Goal: Task Accomplishment & Management: Manage account settings

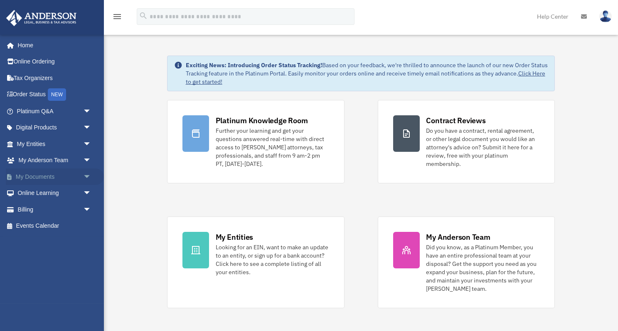
click at [40, 174] on link "My Documents arrow_drop_down" at bounding box center [55, 177] width 98 height 17
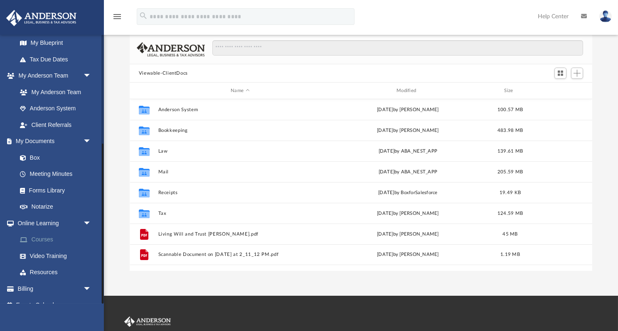
scroll to position [45, 0]
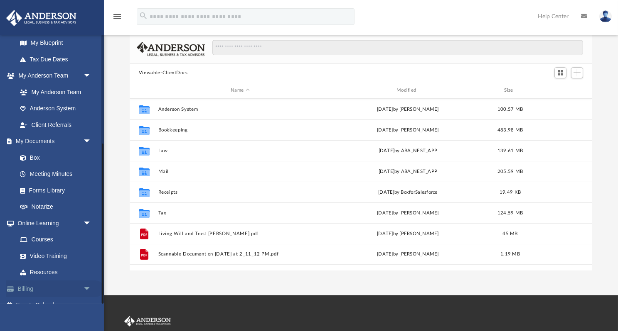
click at [29, 281] on link "Billing arrow_drop_down" at bounding box center [55, 289] width 98 height 17
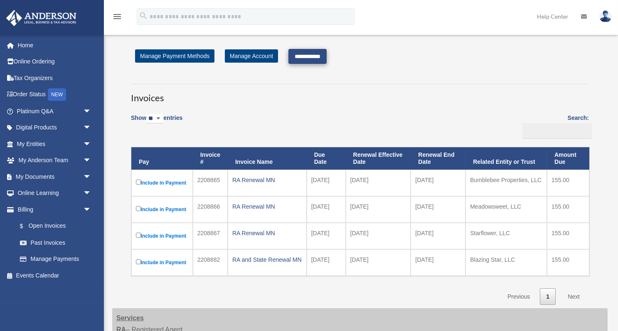
click at [307, 54] on input "**********" at bounding box center [307, 56] width 38 height 15
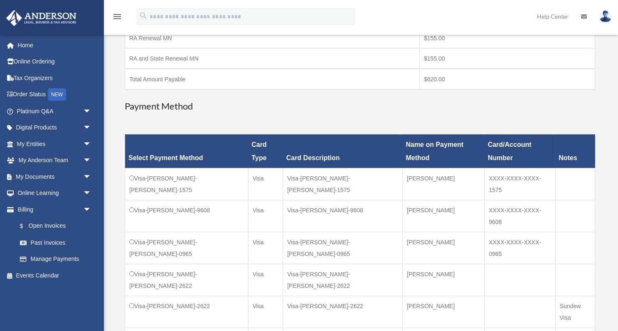
scroll to position [245, 0]
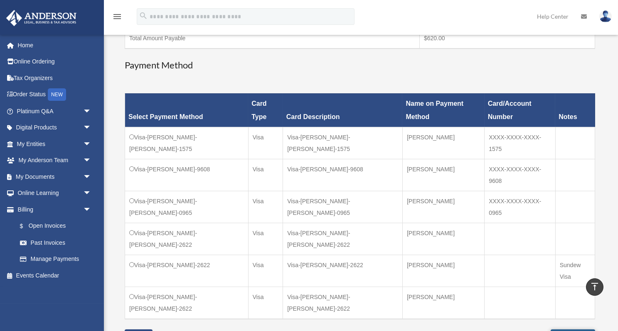
click at [557, 330] on input "**********" at bounding box center [572, 337] width 44 height 15
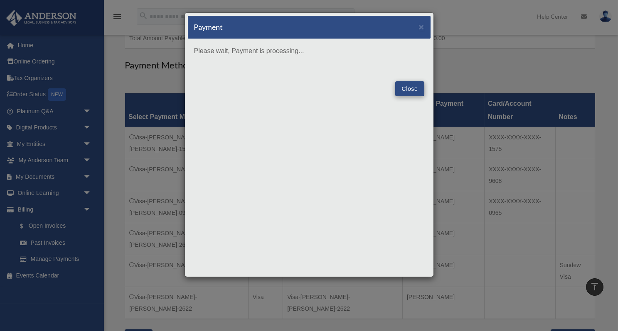
click at [405, 88] on button "Close" at bounding box center [409, 88] width 29 height 15
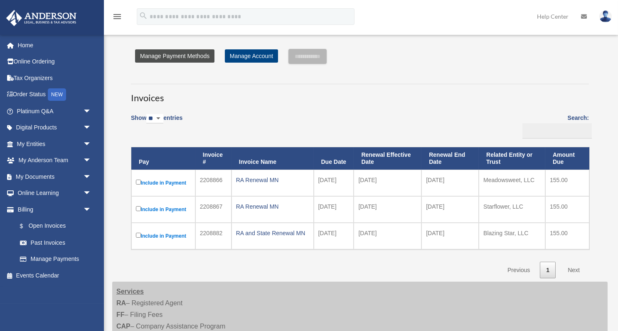
click at [160, 56] on link "Manage Payment Methods" at bounding box center [174, 55] width 79 height 13
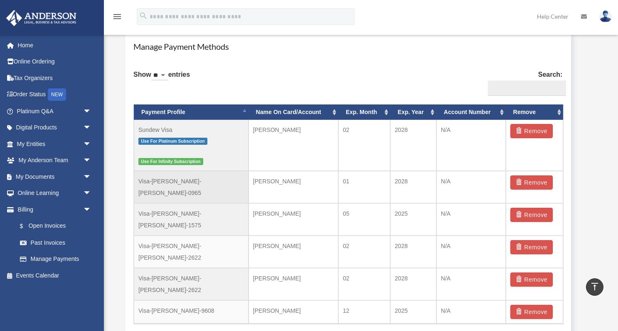
scroll to position [497, 0]
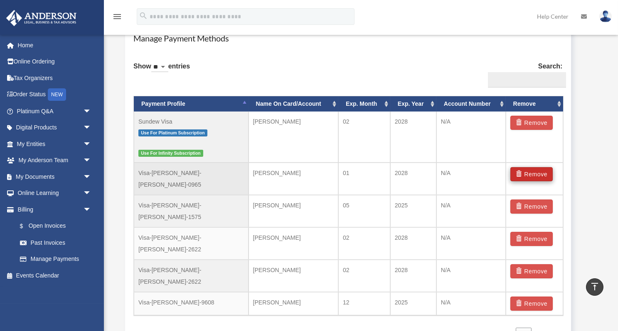
click at [535, 167] on button "Remove" at bounding box center [531, 174] width 43 height 14
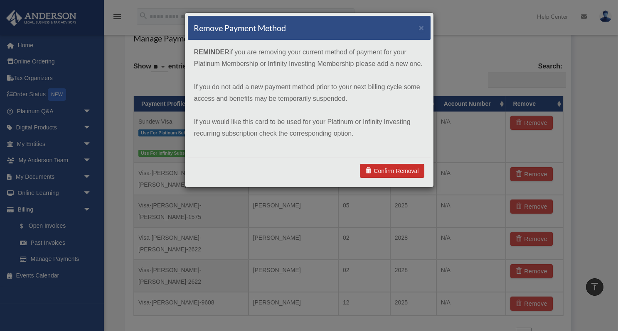
click at [404, 167] on link "Confirm Removal" at bounding box center [392, 171] width 64 height 14
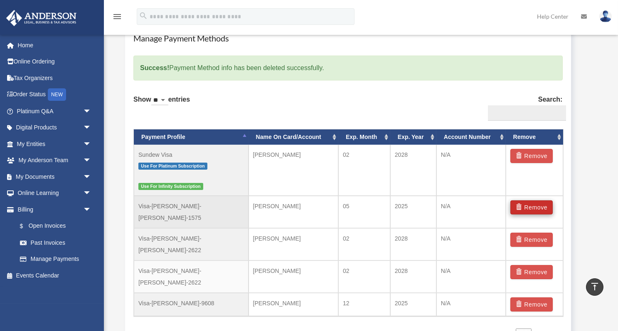
click at [527, 201] on button "Remove" at bounding box center [531, 208] width 43 height 14
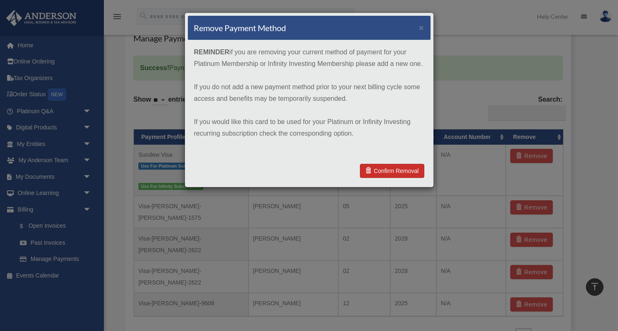
click at [394, 168] on link "Confirm Removal" at bounding box center [392, 171] width 64 height 14
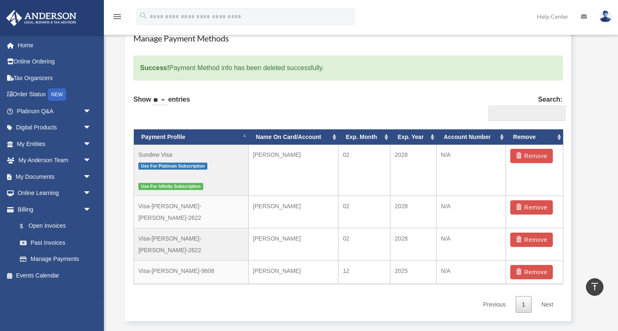
click at [527, 201] on button "Remove" at bounding box center [531, 208] width 43 height 14
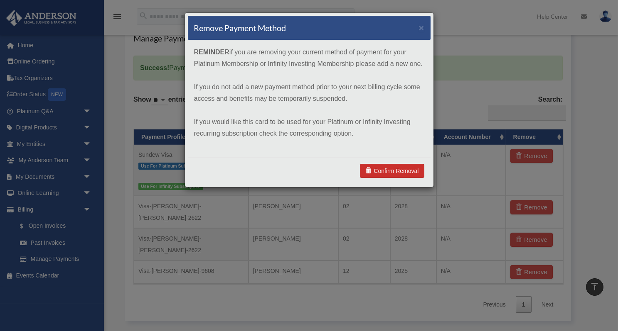
click at [388, 167] on link "Confirm Removal" at bounding box center [392, 171] width 64 height 14
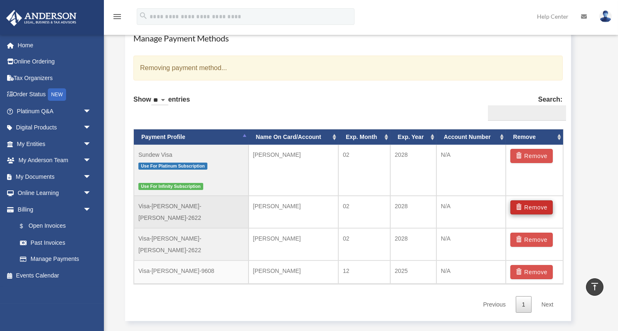
click at [538, 201] on button "Remove" at bounding box center [531, 208] width 43 height 14
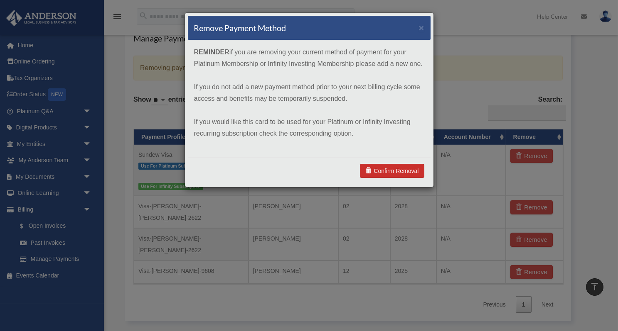
click at [378, 165] on link "Confirm Removal" at bounding box center [392, 171] width 64 height 14
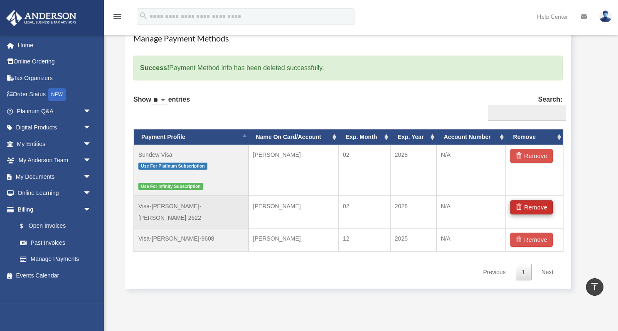
click at [531, 201] on button "Remove" at bounding box center [531, 208] width 43 height 14
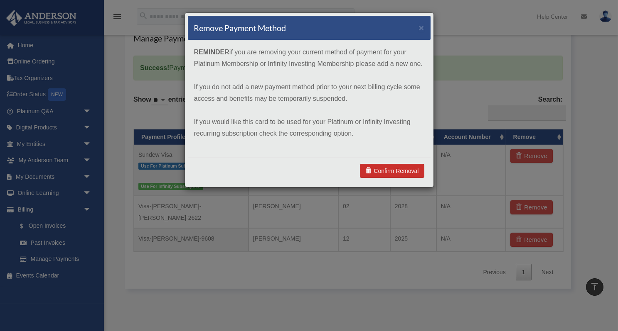
click at [409, 168] on link "Confirm Removal" at bounding box center [392, 171] width 64 height 14
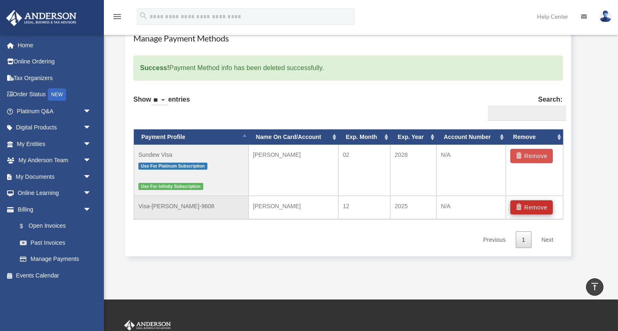
click at [527, 201] on button "Remove" at bounding box center [531, 208] width 43 height 14
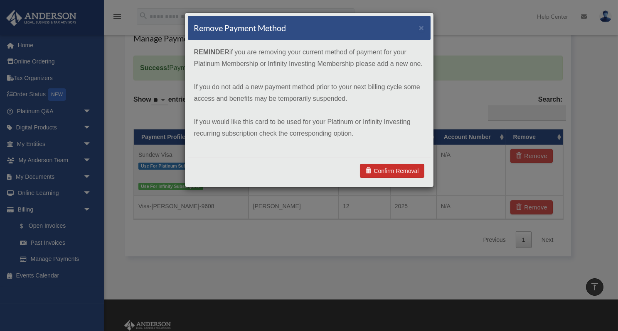
click at [386, 165] on link "Confirm Removal" at bounding box center [392, 171] width 64 height 14
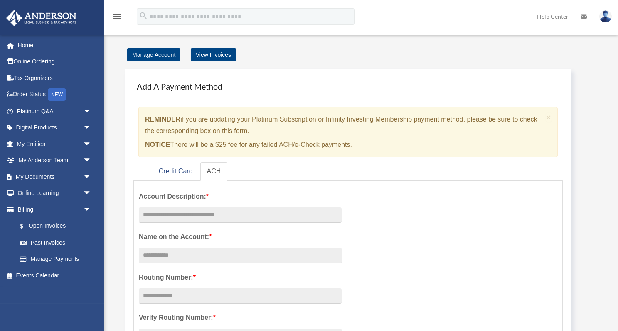
scroll to position [0, 0]
click at [219, 52] on link "View Invoices" at bounding box center [213, 54] width 45 height 13
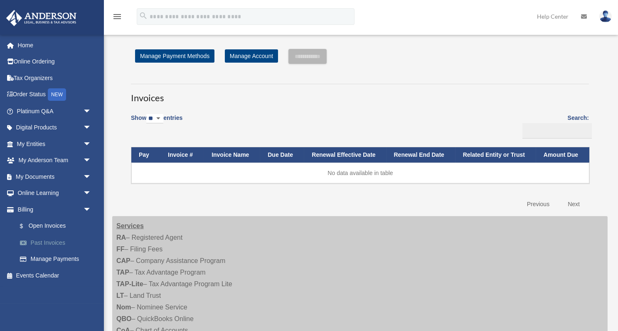
click at [42, 236] on link "Past Invoices" at bounding box center [58, 243] width 92 height 17
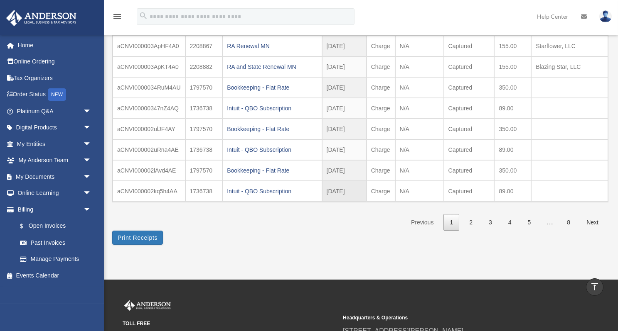
scroll to position [141, 0]
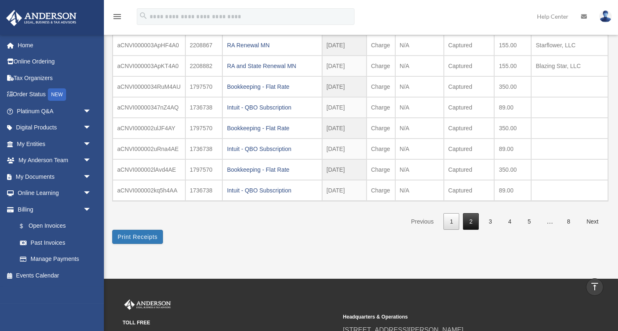
click at [472, 217] on link "2" at bounding box center [471, 222] width 16 height 17
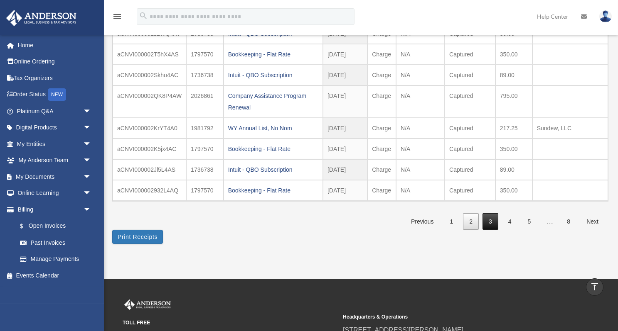
click at [491, 219] on link "3" at bounding box center [490, 222] width 16 height 17
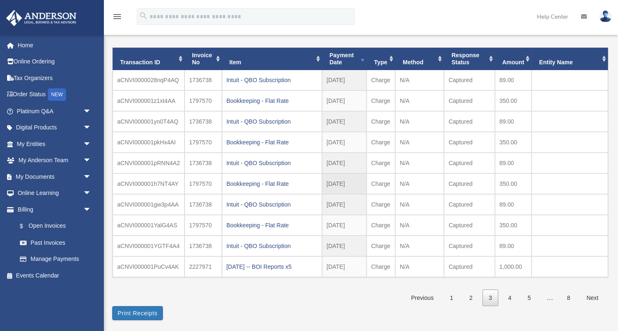
scroll to position [54, 0]
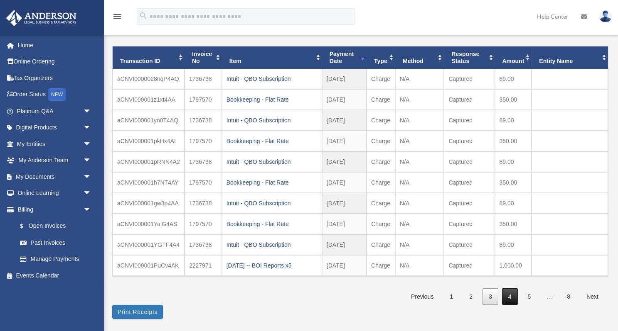
click at [510, 295] on link "4" at bounding box center [510, 297] width 16 height 17
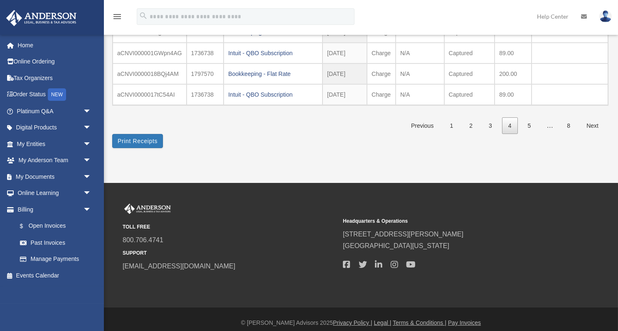
scroll to position [237, 0]
click at [37, 92] on link "Order Status NEW" at bounding box center [55, 94] width 98 height 17
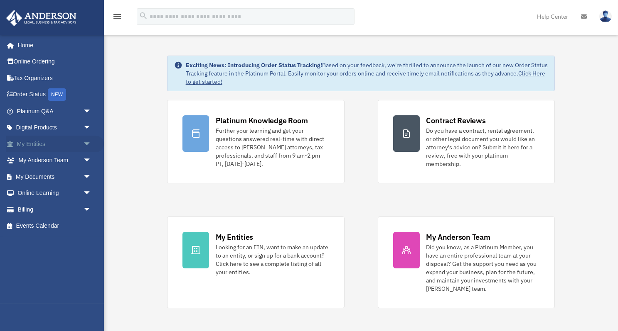
click at [22, 139] on link "My Entities arrow_drop_down" at bounding box center [55, 144] width 98 height 17
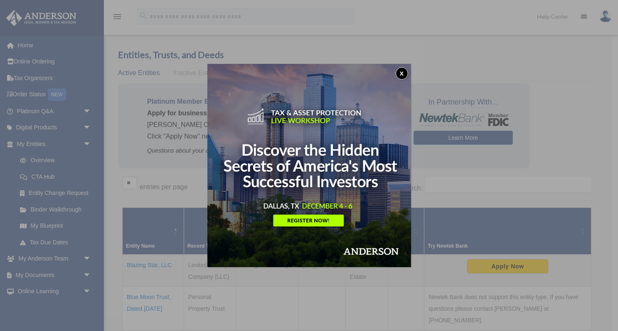
click at [403, 70] on button "x" at bounding box center [401, 73] width 12 height 12
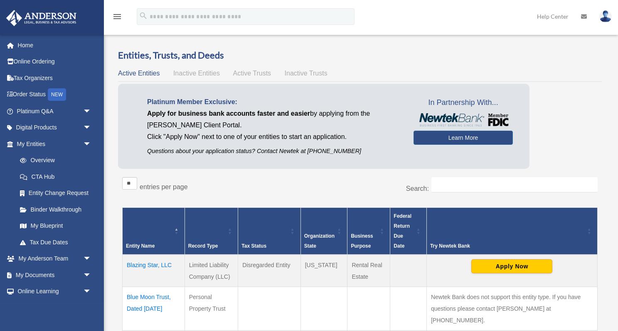
click at [250, 73] on span "Active Trusts" at bounding box center [252, 73] width 38 height 7
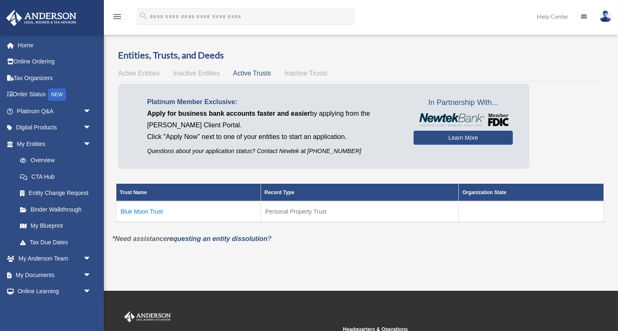
click at [314, 73] on span "Inactive Trusts" at bounding box center [306, 73] width 43 height 7
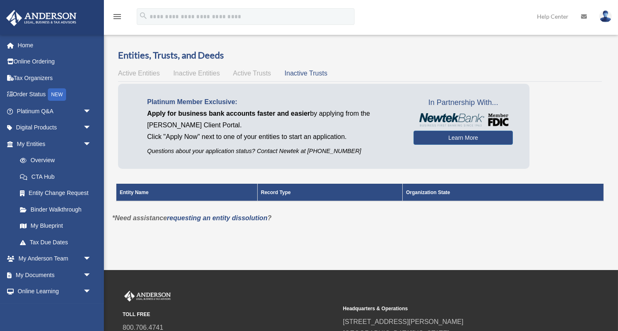
click at [257, 71] on span "Active Trusts" at bounding box center [252, 73] width 38 height 7
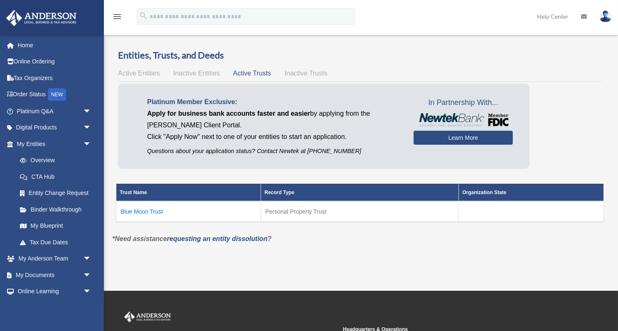
click at [197, 71] on span "Inactive Entities" at bounding box center [196, 73] width 47 height 7
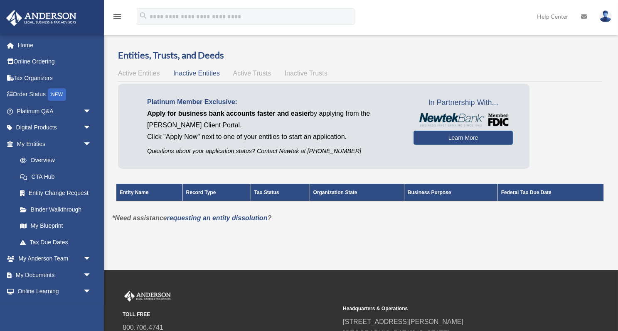
click at [135, 74] on span "Active Entities" at bounding box center [139, 73] width 42 height 7
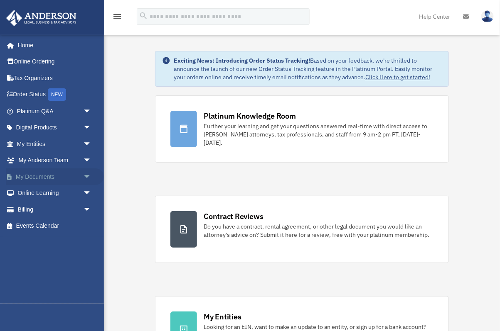
click at [47, 170] on link "My Documents arrow_drop_down" at bounding box center [55, 177] width 98 height 17
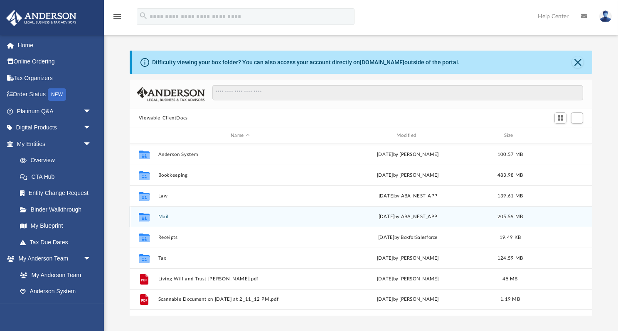
scroll to position [0, 0]
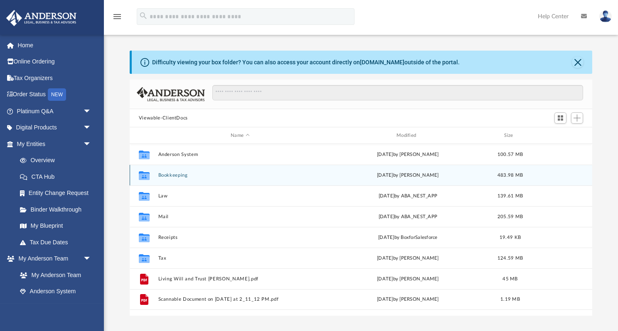
click at [165, 174] on button "Bookkeeping" at bounding box center [240, 175] width 164 height 5
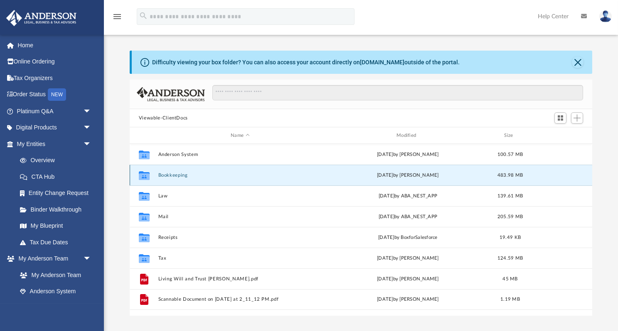
click at [165, 174] on button "Bookkeeping" at bounding box center [240, 175] width 164 height 5
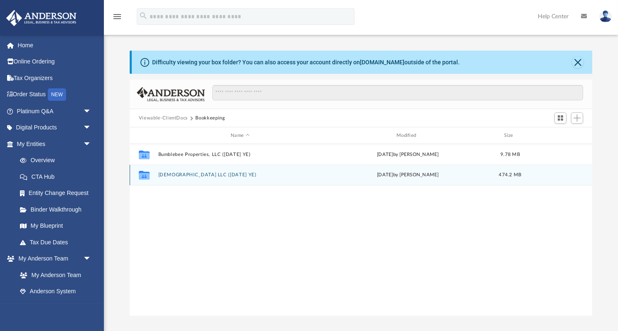
click at [199, 173] on button "[DEMOGRAPHIC_DATA] LLC ([DATE] YE)" at bounding box center [240, 174] width 164 height 5
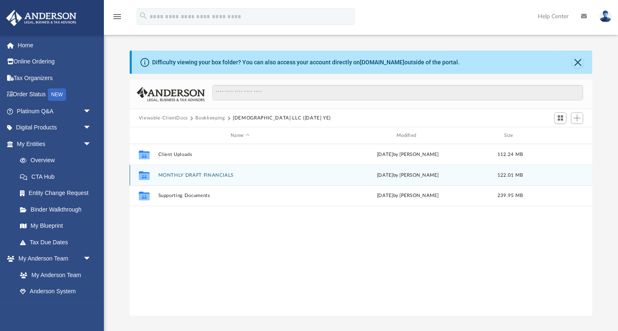
click at [199, 173] on button "MONTHLY DRAFT FINANCIALS" at bounding box center [240, 175] width 164 height 5
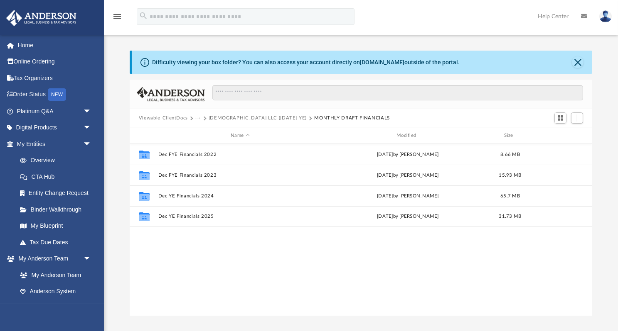
click at [242, 115] on button "[DEMOGRAPHIC_DATA] LLC ([DATE] YE)" at bounding box center [258, 118] width 98 height 7
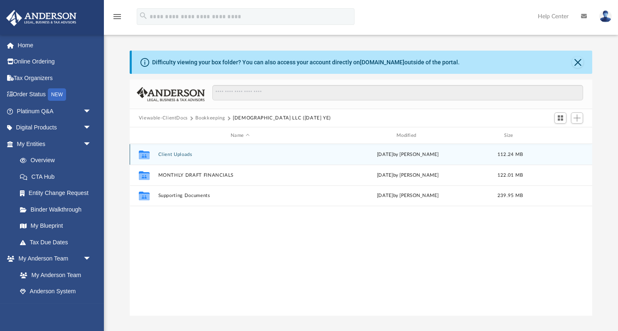
click at [178, 152] on button "Client Uploads" at bounding box center [240, 154] width 164 height 5
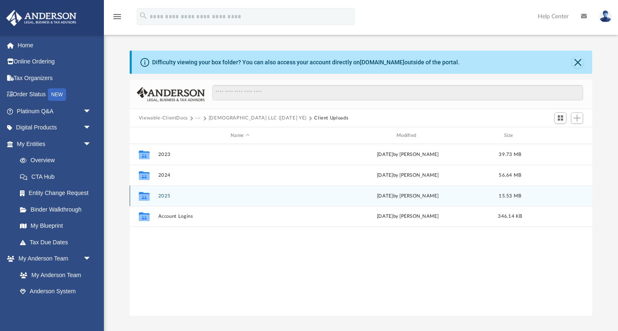
click at [164, 199] on div "Collaborated Folder 2025 [DATE] by [PERSON_NAME] 15.53 MB" at bounding box center [361, 196] width 462 height 21
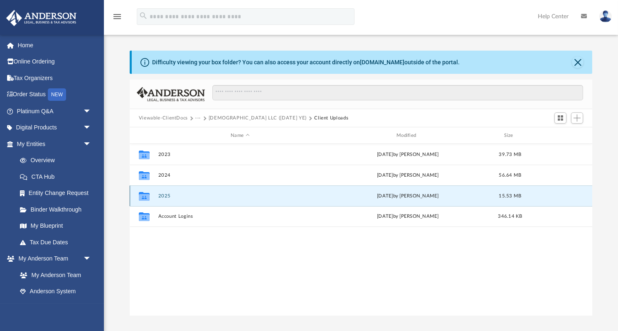
click at [164, 194] on button "2025" at bounding box center [240, 196] width 164 height 5
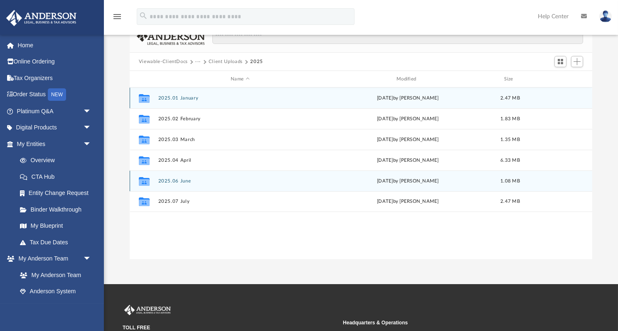
scroll to position [63, 0]
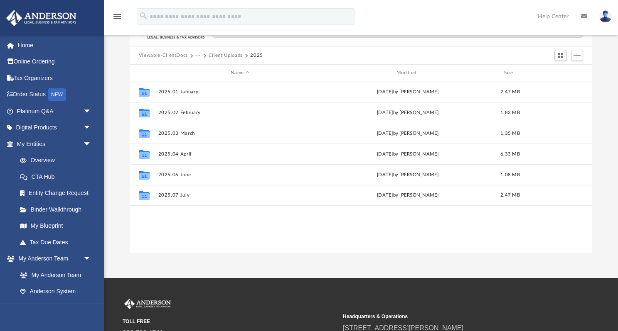
click at [220, 226] on div "Collaborated Folder 2025.01 January [DATE] by [PERSON_NAME] 2.47 MB Collaborate…" at bounding box center [361, 167] width 462 height 172
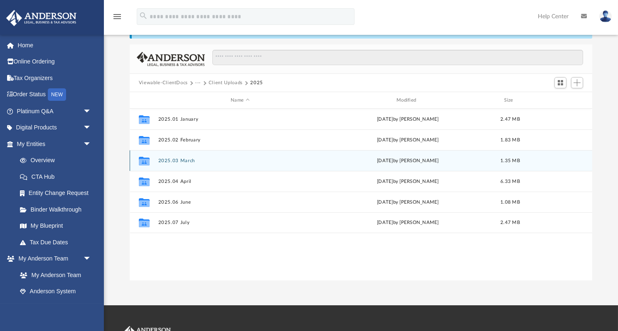
scroll to position [38, 0]
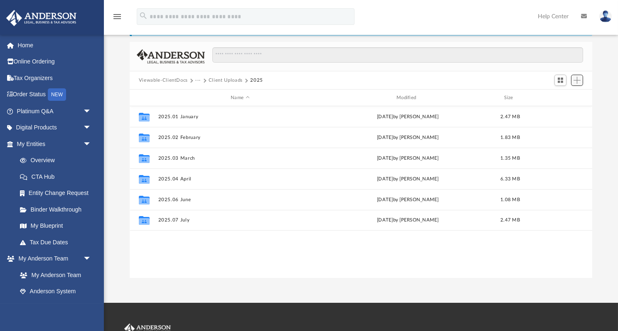
click at [577, 77] on span "Add" at bounding box center [576, 80] width 7 height 7
click at [569, 110] on li "New Folder" at bounding box center [565, 109] width 27 height 9
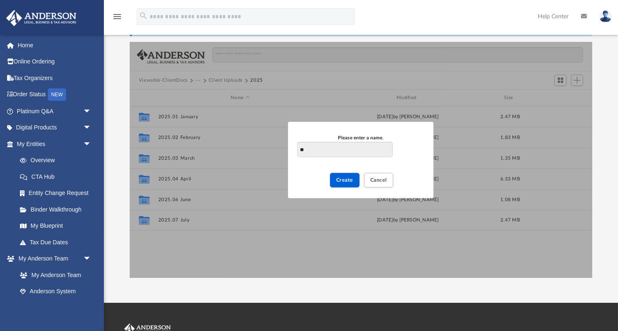
type input "*"
type input "**********"
click at [346, 182] on span "Create" at bounding box center [344, 180] width 17 height 5
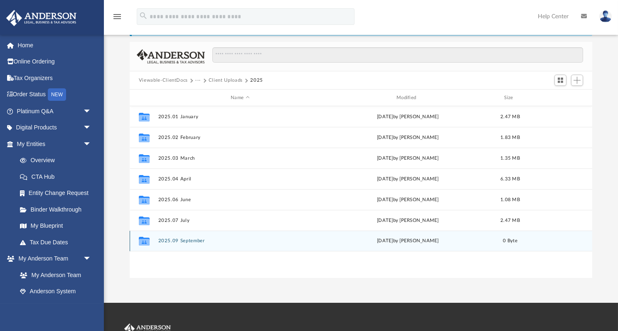
click at [187, 239] on button "2025.09 September" at bounding box center [240, 240] width 164 height 5
